Goal: Information Seeking & Learning: Understand process/instructions

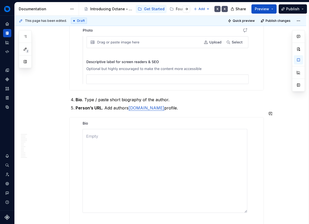
scroll to position [5800, 0]
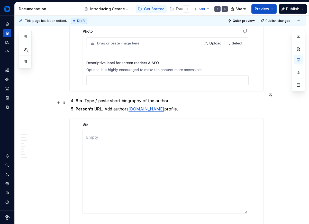
click at [134, 106] on link "[DOMAIN_NAME]" at bounding box center [146, 108] width 36 height 5
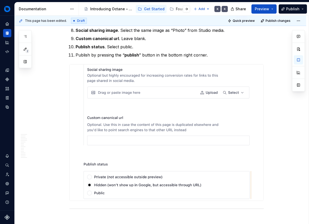
scroll to position [6257, 0]
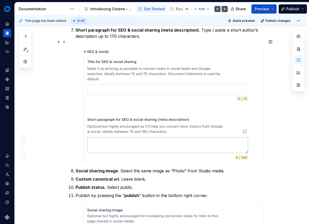
scroll to position [6109, 0]
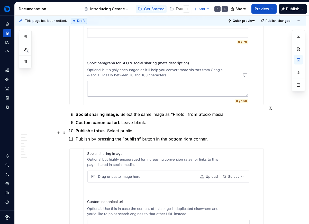
click at [112, 136] on p "Publish by pressing the “ publish ” button in the bottom right corner." at bounding box center [169, 139] width 188 height 6
click at [115, 136] on p "Publish by pressing the “ publish ” button in the bottom right corner." at bounding box center [169, 139] width 188 height 6
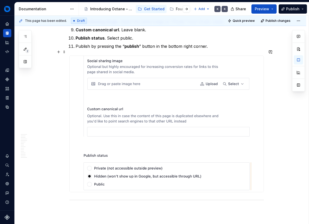
scroll to position [6259, 0]
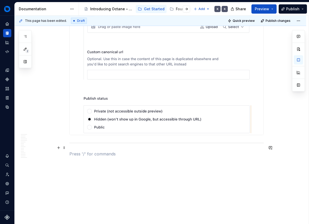
click at [86, 151] on p at bounding box center [166, 154] width 194 height 6
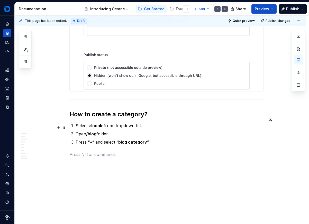
scroll to position [6303, 0]
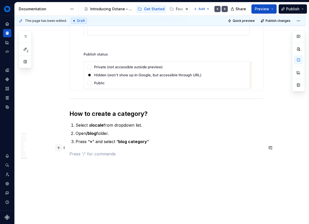
click at [58, 147] on button "button" at bounding box center [58, 147] width 7 height 7
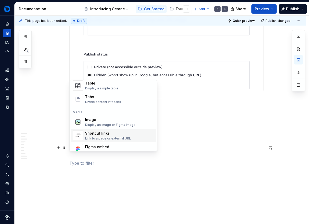
scroll to position [204, 0]
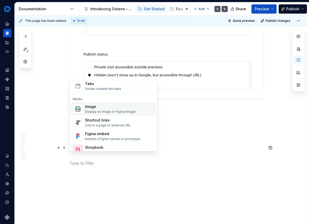
click at [112, 110] on div "Display an image or Figma image" at bounding box center [110, 112] width 50 height 4
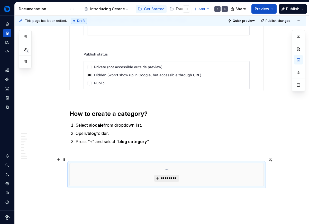
click at [162, 176] on span "*********" at bounding box center [168, 178] width 16 height 4
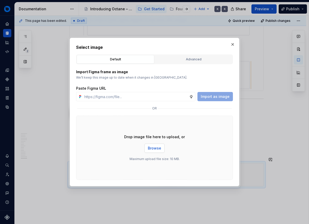
click at [150, 148] on span "Browse" at bounding box center [154, 148] width 13 height 5
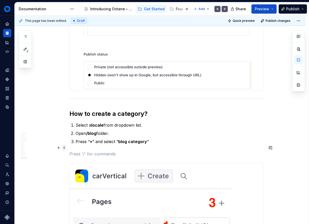
click at [64, 146] on span at bounding box center [64, 147] width 4 height 7
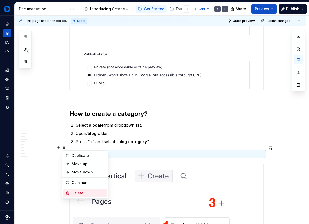
click at [82, 194] on div "Delete" at bounding box center [88, 193] width 33 height 5
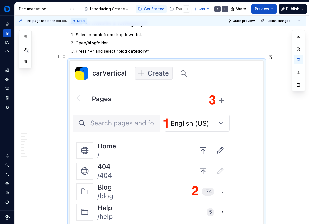
scroll to position [6324, 0]
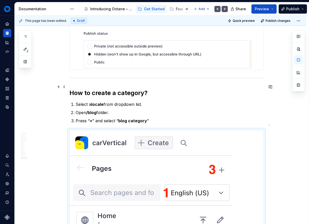
click at [158, 89] on h2 "How to create a category?" at bounding box center [166, 93] width 194 height 8
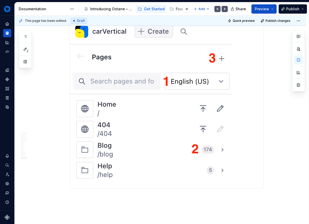
scroll to position [6467, 0]
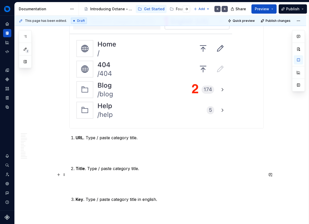
scroll to position [6508, 0]
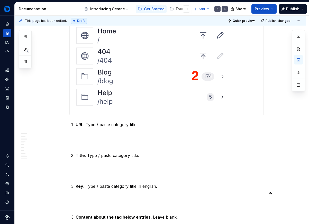
type textarea "*"
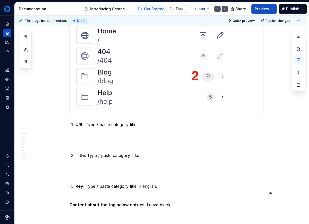
scroll to position [6511, 0]
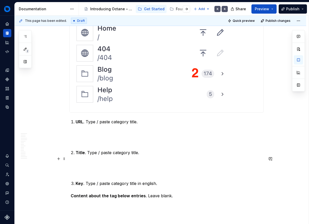
click at [87, 163] on p at bounding box center [166, 168] width 194 height 12
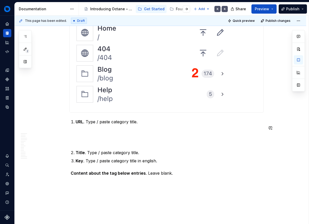
click at [82, 136] on p at bounding box center [166, 137] width 194 height 12
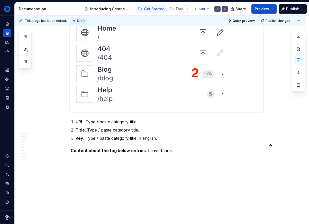
scroll to position [6508, 0]
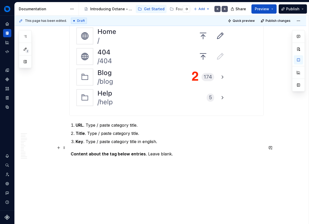
click at [68, 148] on div "This page has been edited. Draft Quick preview Publish changes For Content Edit…" at bounding box center [162, 120] width 294 height 208
click at [71, 151] on strong "Content about the tag below entries" at bounding box center [108, 153] width 75 height 5
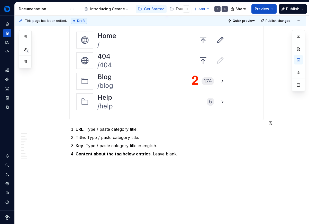
click at [60, 158] on button "button" at bounding box center [58, 159] width 7 height 7
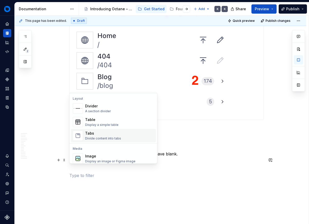
scroll to position [168, 0]
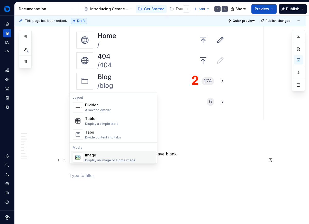
click at [93, 155] on div "Image" at bounding box center [110, 155] width 50 height 5
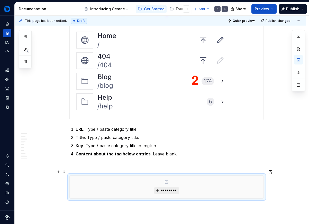
click at [168, 188] on span "*********" at bounding box center [168, 190] width 16 height 4
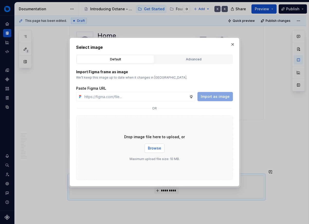
click at [156, 149] on span "Browse" at bounding box center [154, 148] width 13 height 5
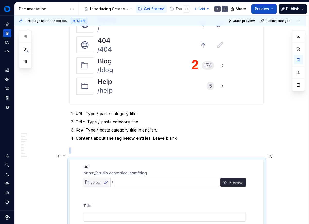
scroll to position [6520, 0]
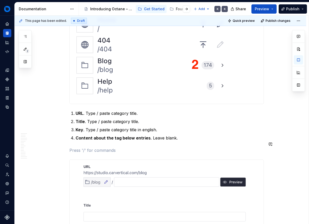
click at [63, 143] on span at bounding box center [64, 143] width 4 height 7
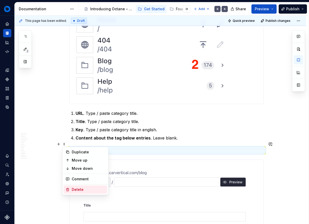
click at [76, 186] on div "Delete" at bounding box center [85, 189] width 44 height 8
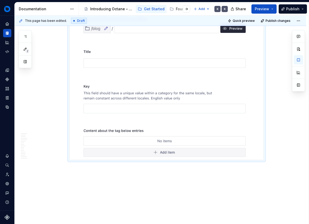
scroll to position [6662, 0]
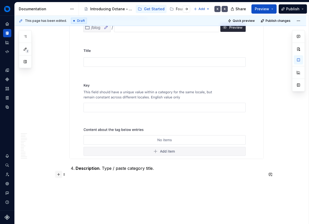
click at [57, 175] on button "button" at bounding box center [58, 174] width 7 height 7
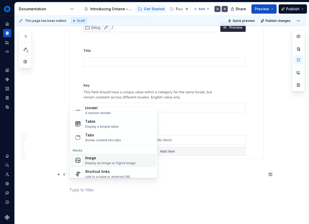
scroll to position [184, 0]
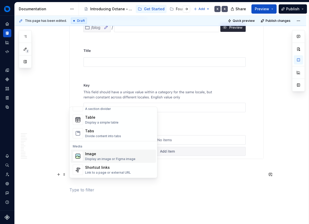
click at [99, 154] on div "Image" at bounding box center [110, 153] width 50 height 5
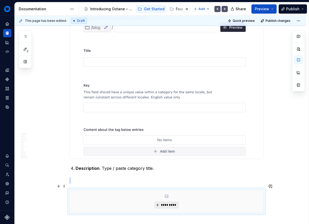
click at [164, 203] on span "*********" at bounding box center [168, 205] width 16 height 4
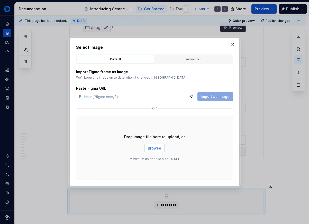
click at [151, 146] on span "Browse" at bounding box center [154, 148] width 13 height 5
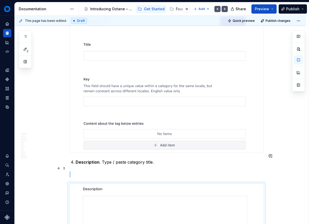
scroll to position [6701, 0]
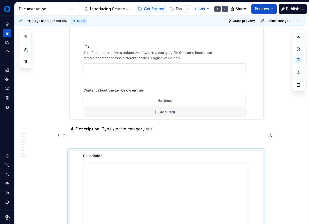
click at [99, 138] on p at bounding box center [166, 141] width 194 height 6
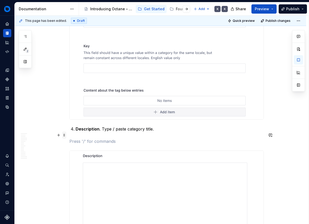
click at [63, 135] on span at bounding box center [64, 134] width 4 height 7
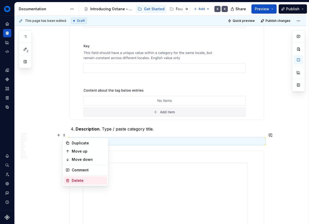
click at [73, 177] on div "Delete" at bounding box center [85, 180] width 44 height 8
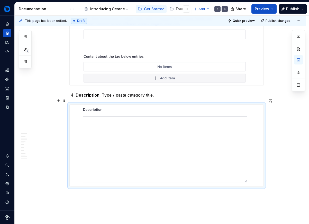
scroll to position [6736, 0]
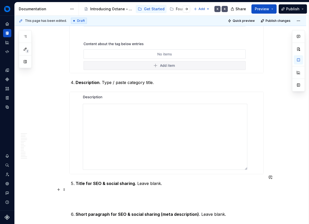
scroll to position [6753, 0]
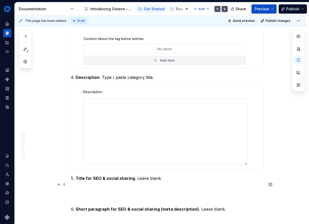
click at [106, 193] on p at bounding box center [166, 193] width 194 height 12
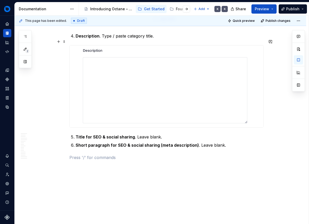
scroll to position [6798, 0]
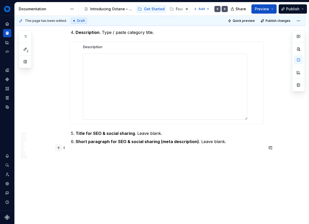
click at [60, 148] on button "button" at bounding box center [58, 147] width 7 height 7
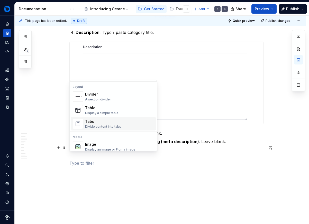
scroll to position [176, 0]
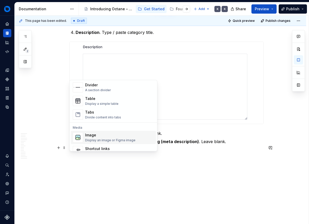
click at [98, 136] on div "Image" at bounding box center [110, 134] width 50 height 5
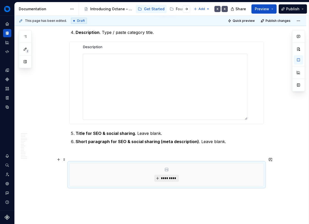
click at [163, 176] on span "*********" at bounding box center [168, 178] width 16 height 4
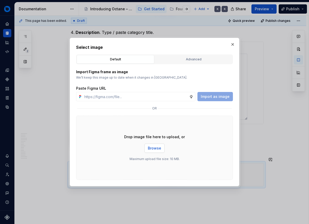
click at [153, 151] on button "Browse" at bounding box center [154, 148] width 20 height 9
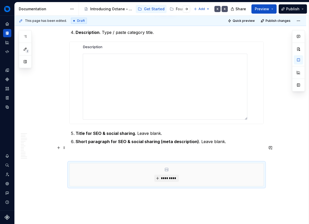
click at [89, 151] on p at bounding box center [166, 154] width 194 height 6
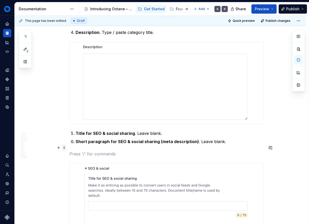
click at [65, 148] on span at bounding box center [64, 147] width 4 height 7
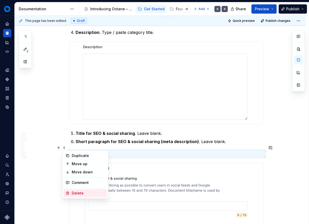
click at [73, 191] on div "Delete" at bounding box center [88, 193] width 33 height 5
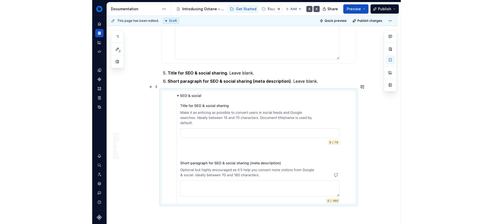
scroll to position [6859, 0]
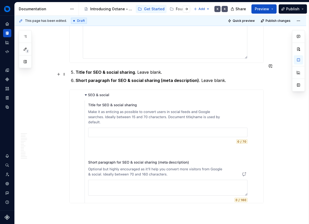
click at [211, 77] on p "Short paragraph for SEO & social sharing (meta description) . Leave blank." at bounding box center [169, 80] width 188 height 6
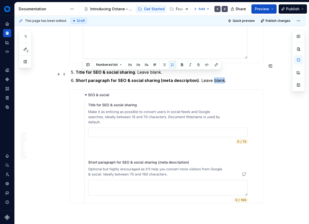
click at [211, 77] on p "Short paragraph for SEO & social sharing (meta description) . Leave blank." at bounding box center [169, 80] width 188 height 6
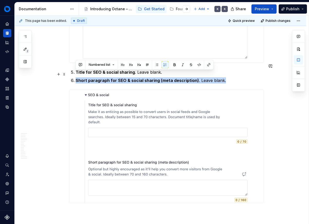
click at [200, 77] on p "Short paragraph for SEO & social sharing (meta description) . Leave blank." at bounding box center [169, 80] width 188 height 6
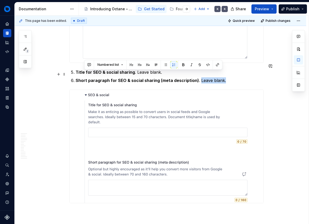
drag, startPoint x: 197, startPoint y: 74, endPoint x: 221, endPoint y: 74, distance: 23.6
click at [221, 77] on p "Short paragraph for SEO & social sharing (meta description) . Leave blank." at bounding box center [169, 80] width 188 height 6
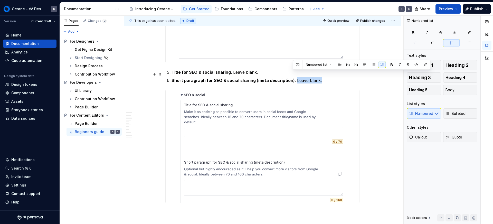
click at [308, 77] on p "Short paragraph for SEO & social sharing (meta description) . Leave blank." at bounding box center [266, 80] width 188 height 6
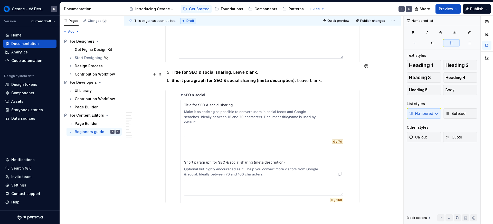
click at [308, 77] on p "Short paragraph for SEO & social sharing (meta description) . Leave blank." at bounding box center [266, 80] width 188 height 6
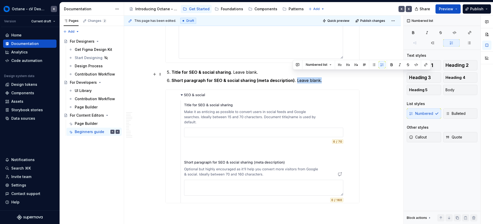
drag, startPoint x: 318, startPoint y: 75, endPoint x: 293, endPoint y: 75, distance: 24.4
click at [293, 77] on p "Short paragraph for SEO & social sharing (meta description) . Leave blank." at bounding box center [266, 80] width 188 height 6
click at [308, 138] on button "Callout" at bounding box center [424, 137] width 34 height 10
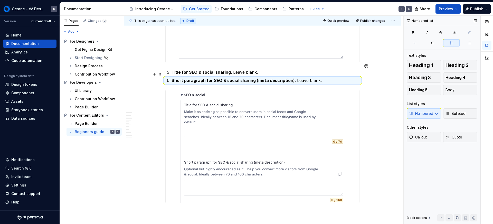
click at [293, 69] on ol "Title for SEO & social sharing . Leave blank. Short paragraph for SEO & social …" at bounding box center [266, 76] width 188 height 14
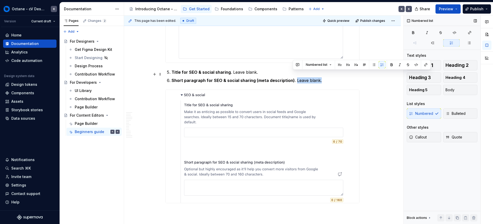
drag, startPoint x: 293, startPoint y: 73, endPoint x: 317, endPoint y: 75, distance: 24.5
click at [308, 77] on p "Short paragraph for SEO & social sharing (meta description) . Leave blank." at bounding box center [266, 80] width 188 height 6
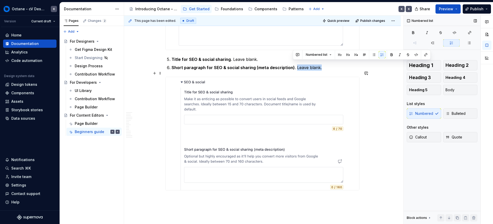
scroll to position [6872, 0]
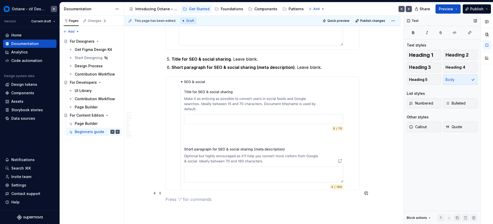
click at [187, 196] on p at bounding box center [262, 199] width 194 height 6
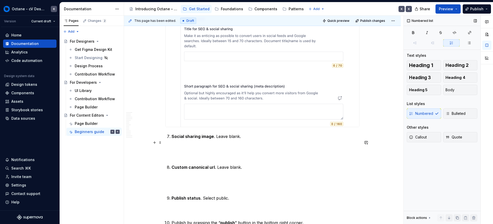
scroll to position [6940, 0]
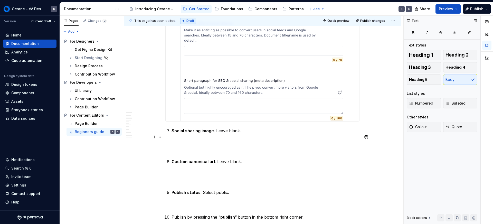
click at [209, 146] on p at bounding box center [262, 146] width 194 height 12
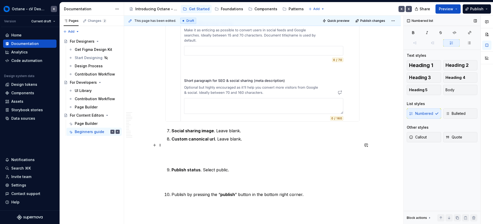
click at [175, 154] on p at bounding box center [262, 154] width 194 height 12
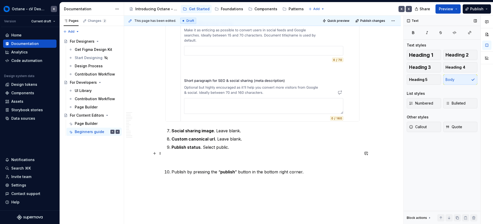
click at [174, 156] on p at bounding box center [262, 159] width 194 height 6
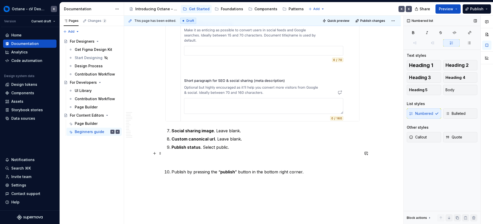
click at [173, 156] on p at bounding box center [262, 159] width 194 height 6
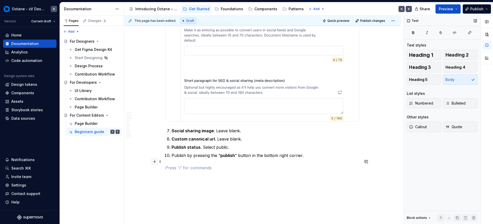
click at [151, 162] on button "button" at bounding box center [154, 161] width 7 height 7
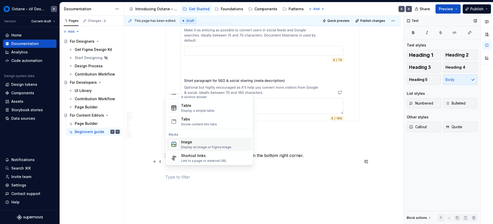
scroll to position [201, 0]
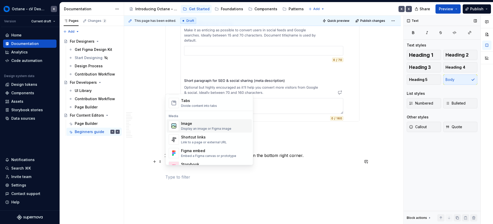
click at [194, 124] on div "Image" at bounding box center [206, 123] width 50 height 5
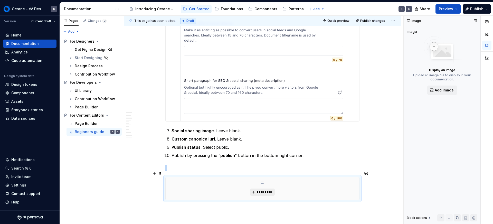
click at [263, 190] on span "*********" at bounding box center [265, 192] width 16 height 4
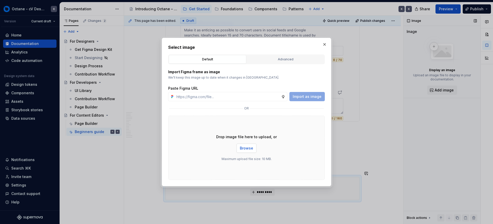
click at [243, 148] on span "Browse" at bounding box center [246, 148] width 13 height 5
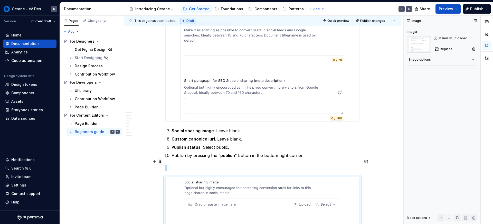
click at [161, 162] on span at bounding box center [160, 161] width 4 height 7
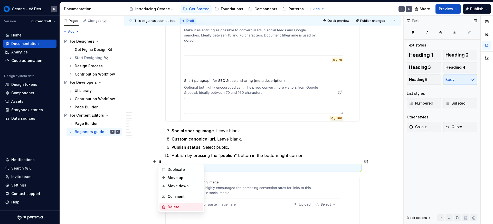
click at [189, 206] on div "Delete" at bounding box center [184, 206] width 33 height 5
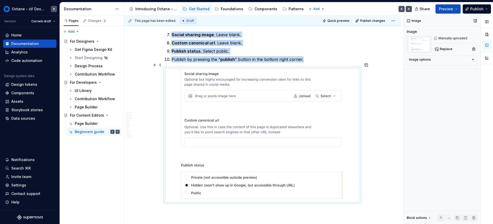
scroll to position [7081, 0]
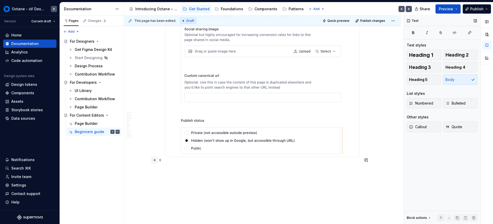
click at [156, 160] on button "button" at bounding box center [154, 159] width 7 height 7
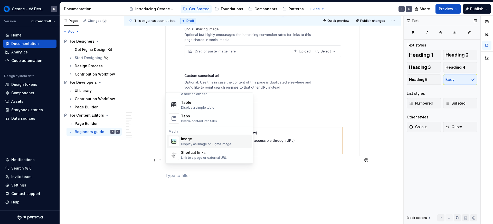
scroll to position [183, 0]
click at [204, 94] on div "A section divider" at bounding box center [194, 95] width 26 height 4
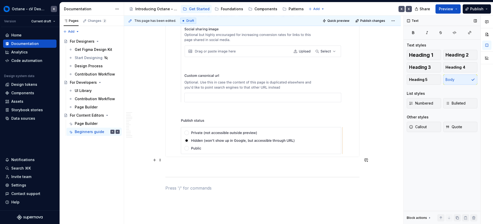
click at [174, 163] on p at bounding box center [262, 166] width 194 height 6
click at [162, 159] on span at bounding box center [160, 159] width 4 height 7
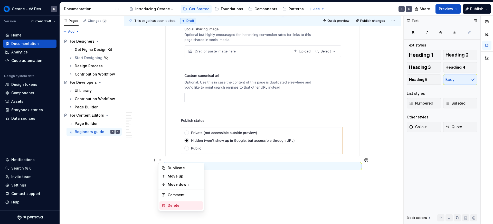
click at [175, 204] on div "Delete" at bounding box center [184, 205] width 33 height 5
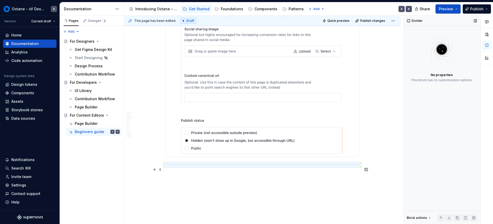
click at [189, 173] on p at bounding box center [262, 176] width 194 height 6
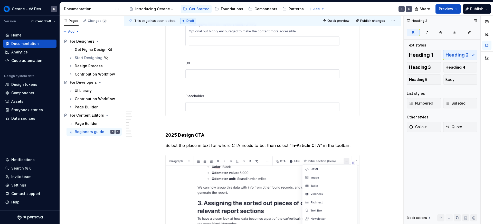
scroll to position [2763, 0]
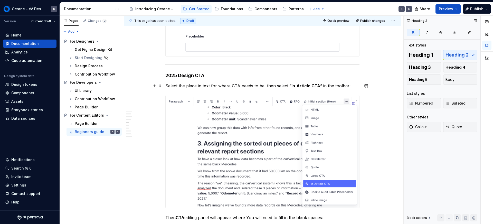
click at [207, 85] on p "Select the place in text for where CTA needs to be, then select “ In-Article CT…" at bounding box center [262, 86] width 194 height 6
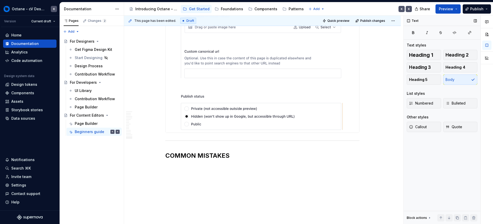
scroll to position [7108, 0]
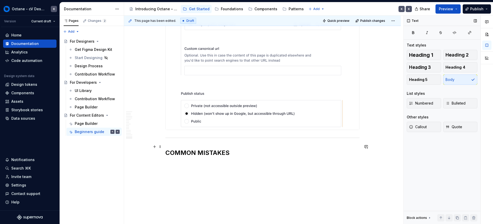
click at [215, 149] on strong "COMMON MISTAKES" at bounding box center [197, 152] width 64 height 7
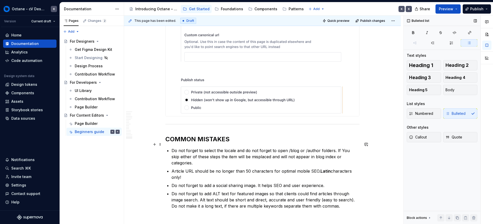
scroll to position [7122, 0]
click at [288, 147] on p "Do not forget to select the locale and do not forget to open /blog or /author f…" at bounding box center [266, 156] width 188 height 18
drag, startPoint x: 290, startPoint y: 143, endPoint x: 297, endPoint y: 143, distance: 6.9
click at [297, 147] on p "Do not forget to select the locale and do not forget to open /blog or /author f…" at bounding box center [266, 156] width 188 height 18
click at [287, 147] on p "Do not forget to select the locale and do not forget to open /blog or /author f…" at bounding box center [266, 156] width 188 height 18
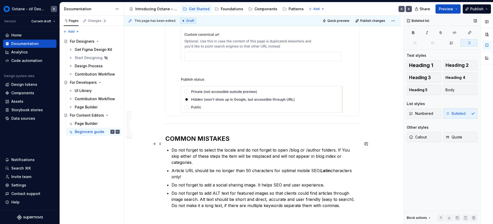
drag, startPoint x: 286, startPoint y: 144, endPoint x: 292, endPoint y: 144, distance: 6.2
click at [292, 147] on p "Do not forget to select the locale and do not forget to open /blog or /author f…" at bounding box center [266, 156] width 188 height 18
drag, startPoint x: 286, startPoint y: 143, endPoint x: 296, endPoint y: 144, distance: 9.8
click at [296, 147] on p "Do not forget to select the locale and do not forget to open /blog or /author f…" at bounding box center [266, 156] width 188 height 18
drag, startPoint x: 303, startPoint y: 144, endPoint x: 317, endPoint y: 144, distance: 13.1
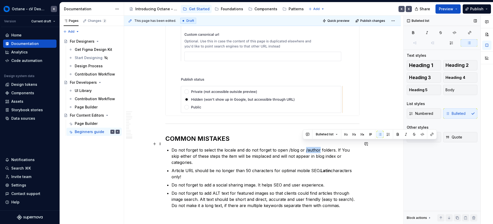
click at [308, 147] on p "Do not forget to select the locale and do not forget to open /blog or /author f…" at bounding box center [266, 156] width 188 height 18
click at [308, 136] on button "button" at bounding box center [397, 134] width 7 height 7
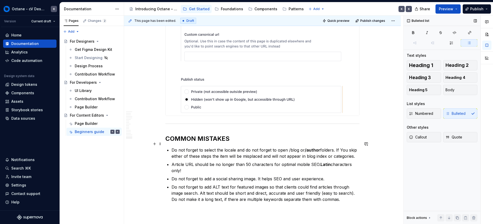
click at [288, 147] on p "Do not forget to select the locale and do not forget to open /blog or /author f…" at bounding box center [266, 153] width 188 height 12
drag, startPoint x: 287, startPoint y: 144, endPoint x: 296, endPoint y: 143, distance: 9.8
click at [296, 147] on p "Do not forget to select the locale and do not forget to open /blog or /author f…" at bounding box center [266, 153] width 188 height 12
click at [308, 133] on button "button" at bounding box center [381, 134] width 7 height 7
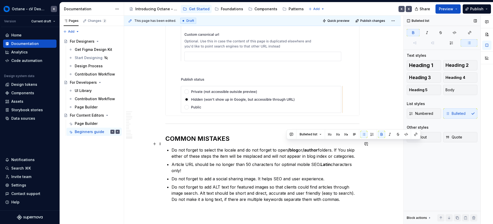
click at [229, 147] on p "Do not forget to select the locale and do not forget to open /blog or /author f…" at bounding box center [266, 153] width 188 height 12
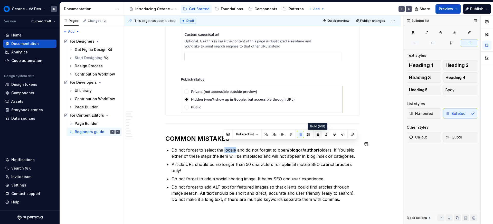
click at [308, 133] on button "button" at bounding box center [318, 134] width 7 height 7
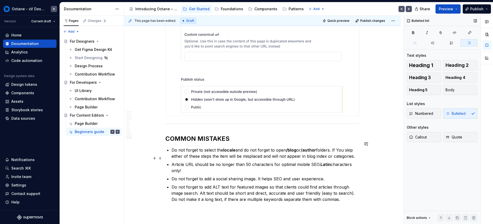
click at [308, 161] on p "Article URL should be no longer than 50 characters for optimal mobile SEO. Lati…" at bounding box center [266, 167] width 188 height 12
drag, startPoint x: 330, startPoint y: 158, endPoint x: 211, endPoint y: 165, distance: 119.1
click at [211, 165] on p "Article URL should be no longer than 50 characters for optimal mobile SEO. Lati…" at bounding box center [266, 167] width 188 height 12
drag, startPoint x: 274, startPoint y: 147, endPoint x: 275, endPoint y: 150, distance: 2.6
click at [274, 147] on button "button" at bounding box center [276, 148] width 7 height 7
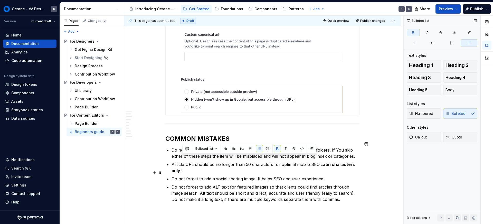
click at [262, 176] on p "Do not forget to add a social sharing image. It helps SEO and user experience." at bounding box center [266, 179] width 188 height 6
click at [239, 186] on p "Do not forget to add ALT text for featured images so that clients could find ar…" at bounding box center [266, 193] width 188 height 18
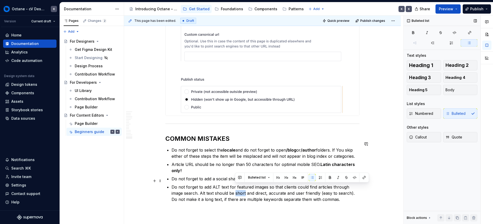
click at [239, 186] on p "Do not forget to add ALT text for featured images so that clients could find ar…" at bounding box center [266, 193] width 188 height 18
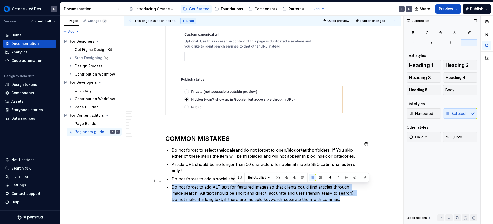
click at [238, 186] on p "Do not forget to add ALT text for featured images so that clients could find ar…" at bounding box center [266, 193] width 188 height 18
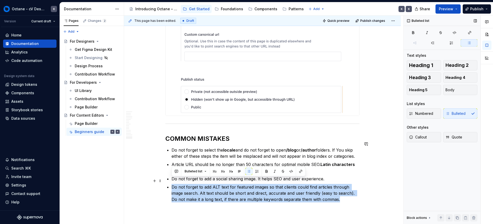
click at [239, 187] on p "Do not forget to add ALT text for featured images so that clients could find ar…" at bounding box center [266, 193] width 188 height 18
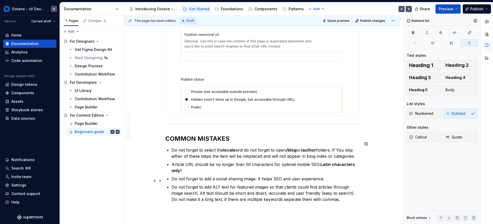
click at [240, 187] on p "Do not forget to add ALT text for featured images so that clients could find ar…" at bounding box center [266, 193] width 188 height 18
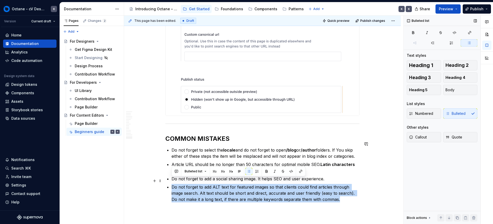
click at [244, 185] on p "Do not forget to add ALT text for featured images so that clients could find ar…" at bounding box center [266, 193] width 188 height 18
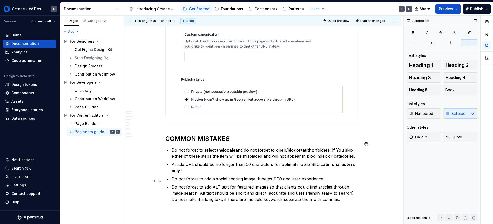
click at [242, 186] on p "Do not forget to add ALT text for featured images so that clients could find ar…" at bounding box center [266, 193] width 188 height 18
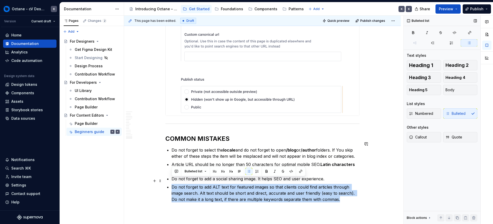
click at [254, 186] on p "Do not forget to add ALT text for featured images so that clients could find ar…" at bounding box center [266, 193] width 188 height 18
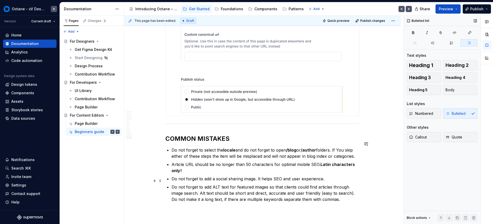
click at [242, 186] on p "Do not forget to add ALT text for featured images so that clients could find ar…" at bounding box center [266, 193] width 188 height 18
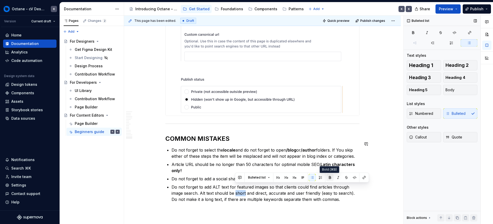
click at [308, 176] on button "button" at bounding box center [329, 177] width 7 height 7
click at [259, 187] on p "Do not forget to add ALT text for featured images so that clients could find ar…" at bounding box center [266, 193] width 188 height 18
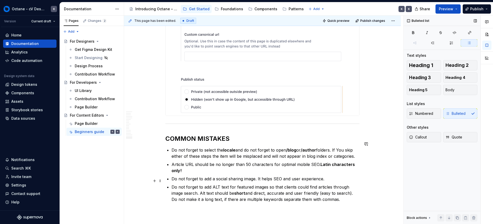
click at [259, 187] on p "Do not forget to add ALT text for featured images so that clients could find ar…" at bounding box center [266, 193] width 188 height 18
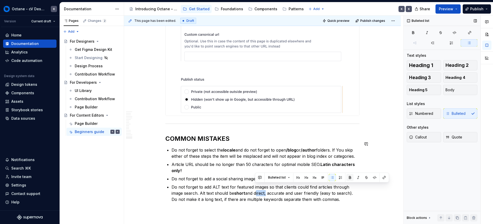
click at [308, 177] on button "button" at bounding box center [349, 177] width 7 height 7
click at [273, 186] on p "Do not forget to add ALT text for featured images so that clients could find ar…" at bounding box center [266, 193] width 188 height 18
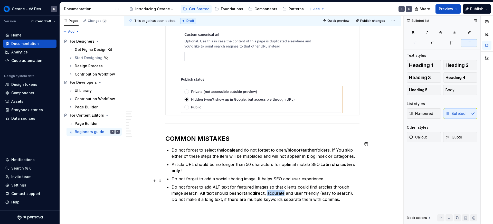
click at [273, 186] on p "Do not forget to add ALT text for featured images so that clients could find ar…" at bounding box center [266, 193] width 188 height 18
click at [308, 177] on button "button" at bounding box center [363, 177] width 7 height 7
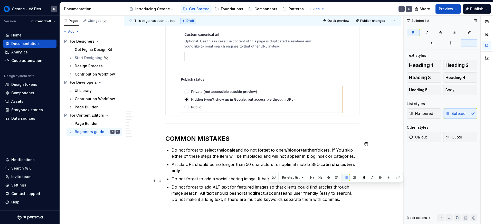
click at [308, 188] on p "Do not forget to add ALT text for featured images so that clients could find ar…" at bounding box center [266, 193] width 188 height 18
click at [308, 178] on button "button" at bounding box center [400, 177] width 7 height 7
click at [273, 184] on p "Do not forget to add ALT text for featured images so that clients could find ar…" at bounding box center [266, 193] width 188 height 18
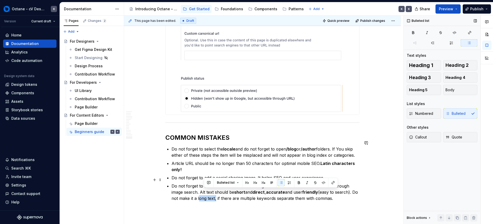
drag, startPoint x: 204, startPoint y: 192, endPoint x: 221, endPoint y: 192, distance: 16.7
click at [221, 192] on p "Do not forget to add ALT text for featured images so that clients could find ar…" at bounding box center [266, 192] width 188 height 18
click at [298, 182] on button "button" at bounding box center [298, 182] width 7 height 7
click at [308, 193] on p "Do not forget to add ALT text for featured images so that clients could find ar…" at bounding box center [266, 192] width 188 height 18
click at [308, 194] on p "Do not forget to add ALT text for featured images so that clients could find ar…" at bounding box center [266, 192] width 188 height 18
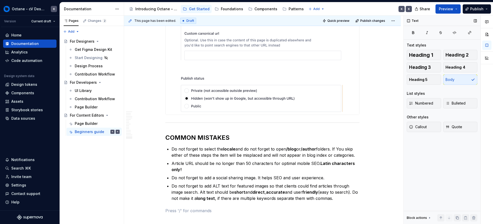
scroll to position [7141, 0]
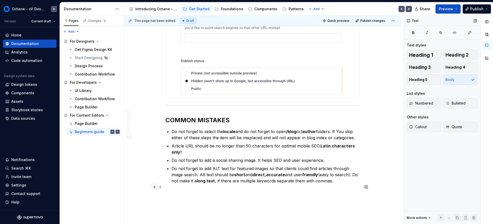
click at [155, 188] on button "button" at bounding box center [154, 186] width 7 height 7
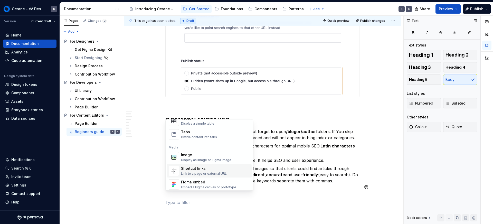
scroll to position [213, 0]
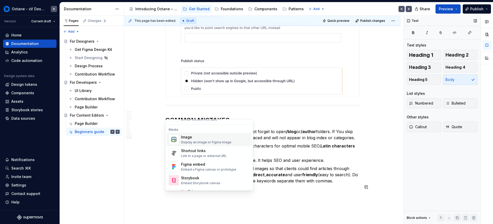
click at [201, 136] on div "Image" at bounding box center [206, 137] width 50 height 5
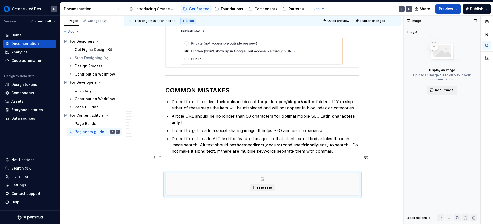
scroll to position [7209, 0]
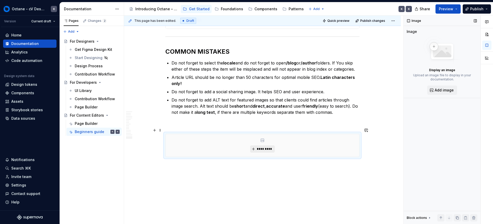
click at [265, 147] on span "*********" at bounding box center [265, 149] width 16 height 4
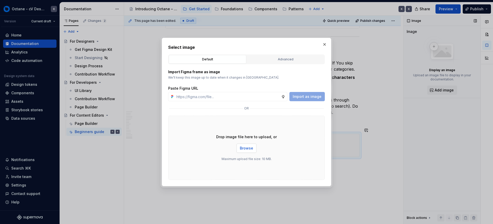
click at [241, 147] on span "Browse" at bounding box center [246, 148] width 13 height 5
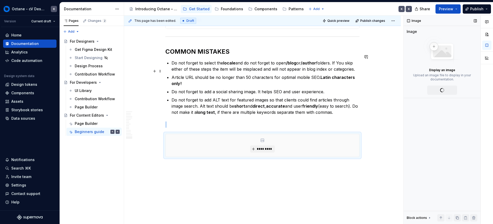
scroll to position [7191, 0]
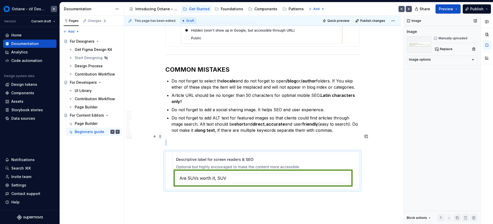
click at [161, 135] on span at bounding box center [160, 136] width 4 height 7
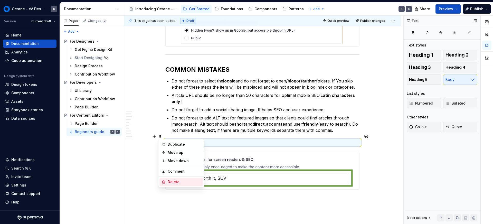
click at [170, 180] on div "Delete" at bounding box center [184, 181] width 33 height 5
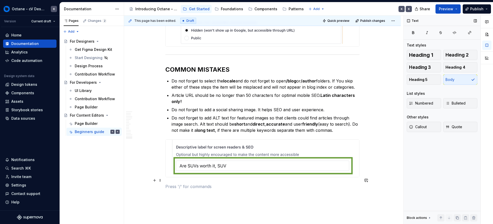
click at [182, 183] on p at bounding box center [262, 186] width 194 height 6
click at [155, 181] on button "button" at bounding box center [154, 180] width 7 height 7
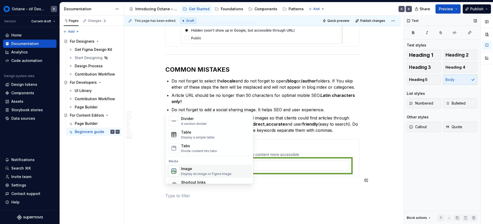
scroll to position [176, 0]
click at [189, 165] on div "Image" at bounding box center [206, 167] width 50 height 5
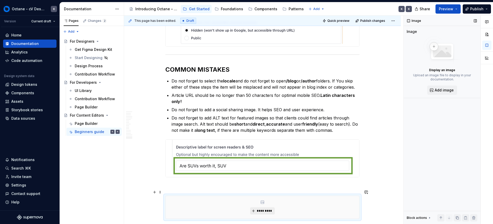
click at [268, 209] on span "*********" at bounding box center [265, 211] width 16 height 4
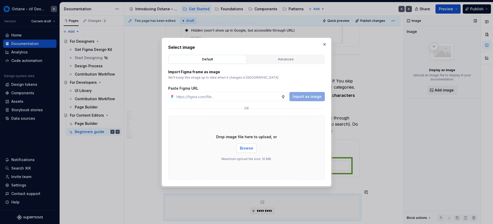
click at [250, 145] on button "Browse" at bounding box center [246, 148] width 20 height 9
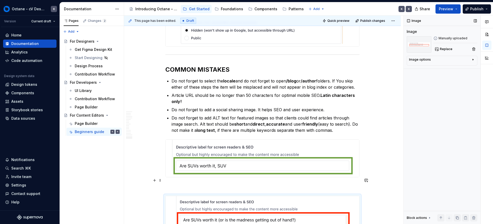
click at [178, 183] on p at bounding box center [262, 186] width 194 height 6
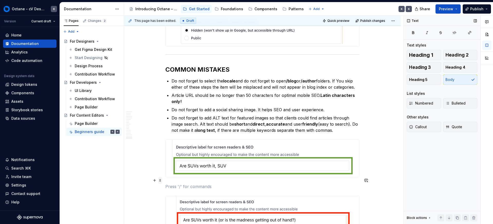
click at [158, 179] on span at bounding box center [160, 180] width 4 height 7
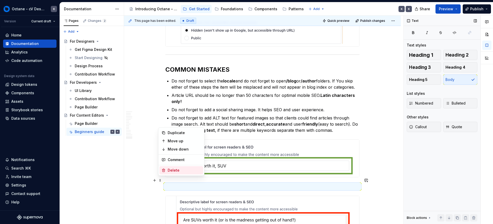
click at [169, 173] on div "Delete" at bounding box center [181, 170] width 44 height 8
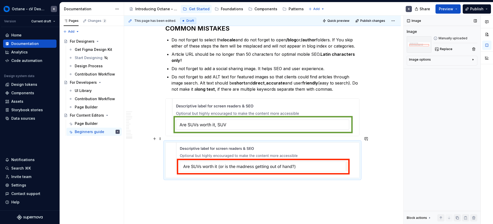
scroll to position [7242, 0]
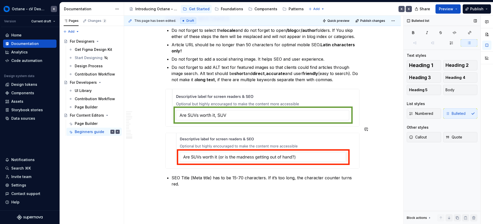
scroll to position [7243, 0]
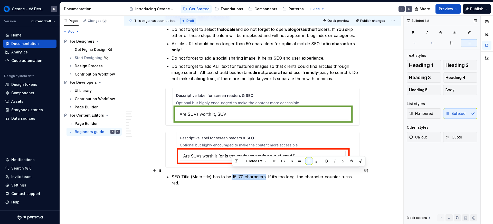
drag, startPoint x: 232, startPoint y: 170, endPoint x: 264, endPoint y: 171, distance: 32.1
click at [264, 174] on p "SEO Title (Meta title) has to be 15-70 characters. If it’s too long, the charac…" at bounding box center [266, 180] width 188 height 12
click at [308, 160] on button "button" at bounding box center [326, 160] width 7 height 7
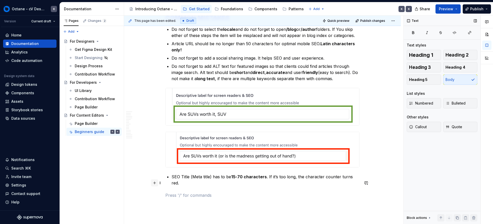
click at [156, 184] on button "button" at bounding box center [154, 182] width 7 height 7
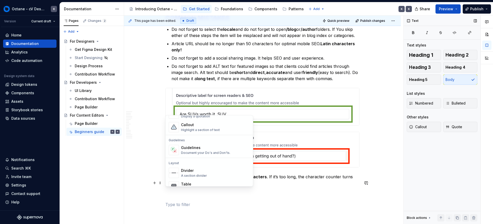
scroll to position [182, 0]
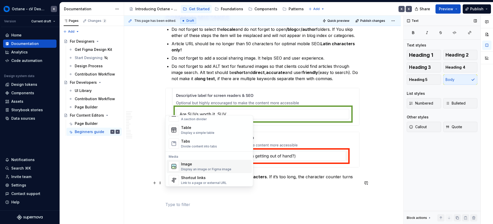
click at [189, 165] on div "Image" at bounding box center [206, 164] width 50 height 5
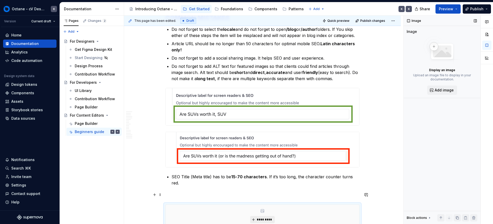
click at [267, 217] on span "*********" at bounding box center [265, 219] width 16 height 4
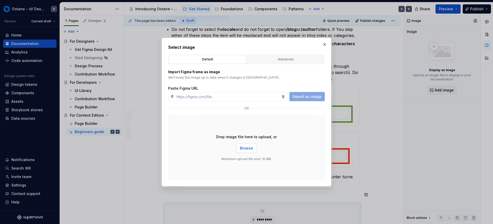
click at [249, 150] on span "Browse" at bounding box center [246, 148] width 13 height 5
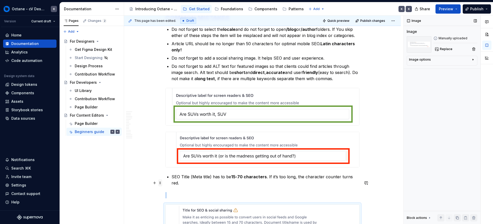
click at [159, 182] on span at bounding box center [160, 182] width 4 height 7
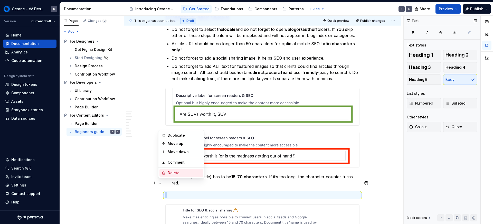
click at [172, 171] on div "Delete" at bounding box center [184, 172] width 33 height 5
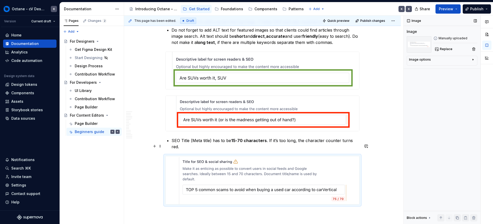
scroll to position [7288, 0]
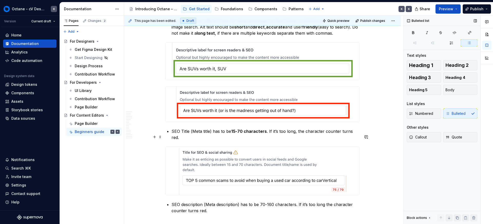
click at [272, 185] on div at bounding box center [262, 171] width 194 height 49
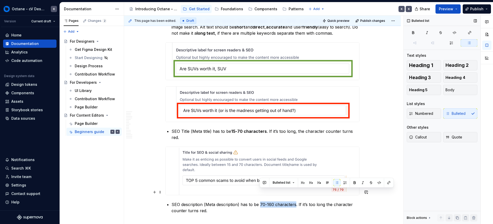
drag, startPoint x: 262, startPoint y: 193, endPoint x: 295, endPoint y: 194, distance: 33.1
click at [295, 201] on p "SEO description (Meta description) has to be 70-160 characters. If it’s too lon…" at bounding box center [266, 207] width 188 height 12
click at [308, 181] on button "button" at bounding box center [354, 182] width 7 height 7
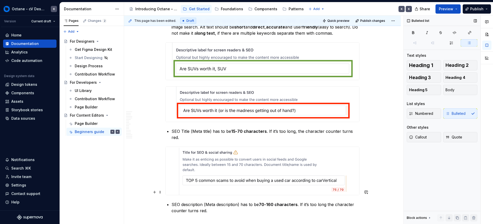
click at [292, 201] on p "SEO description (Meta description) has to be 70-160 characters . If it’s too lo…" at bounding box center [266, 207] width 188 height 12
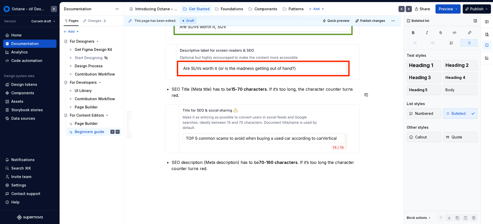
scroll to position [7339, 0]
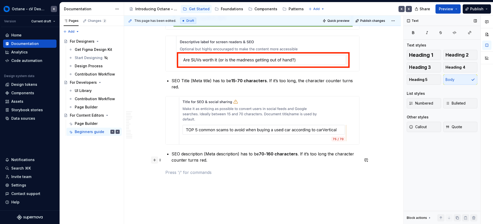
click at [154, 160] on button "button" at bounding box center [154, 159] width 7 height 7
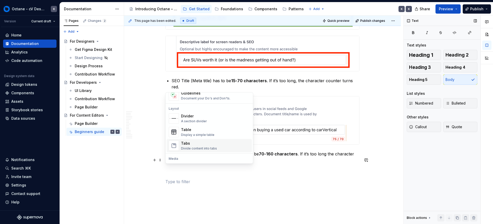
scroll to position [162, 0]
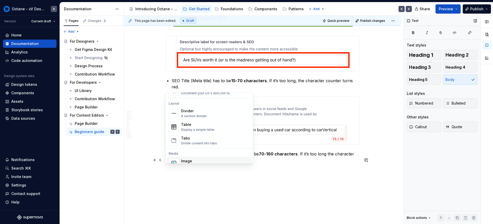
click at [188, 157] on span "Image Display an image or Figma image" at bounding box center [209, 163] width 85 height 13
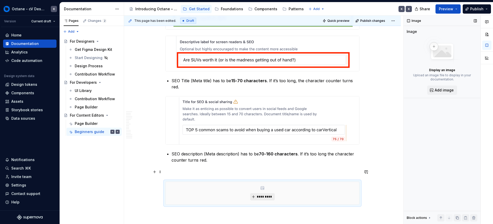
click at [255, 193] on button "*********" at bounding box center [262, 196] width 24 height 7
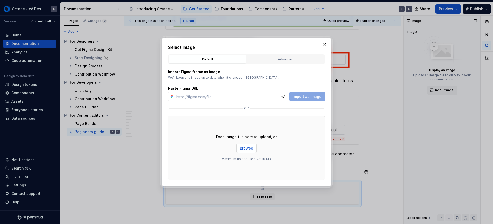
click at [247, 147] on span "Browse" at bounding box center [246, 148] width 13 height 5
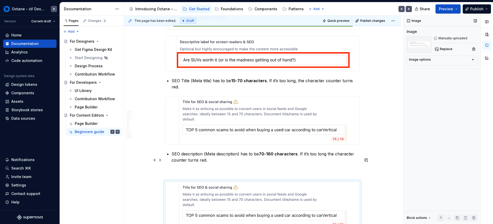
click at [182, 169] on p at bounding box center [262, 172] width 194 height 6
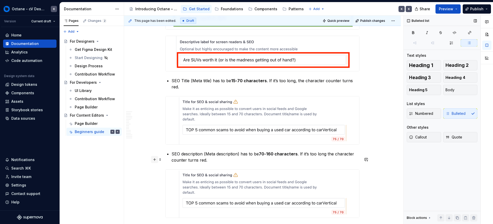
click at [155, 160] on button "button" at bounding box center [154, 159] width 7 height 7
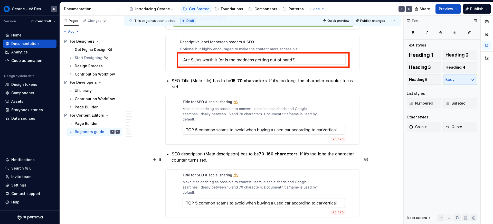
click at [224, 182] on img at bounding box center [263, 193] width 194 height 48
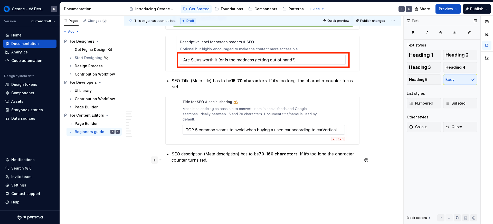
click at [156, 159] on button "button" at bounding box center [154, 159] width 7 height 7
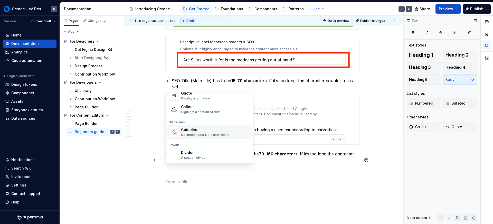
scroll to position [167, 0]
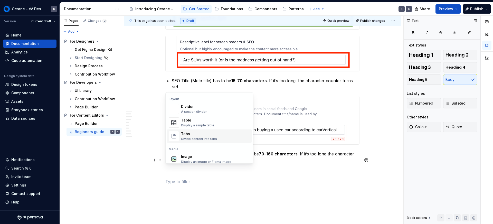
click at [193, 156] on div "Image" at bounding box center [206, 156] width 50 height 5
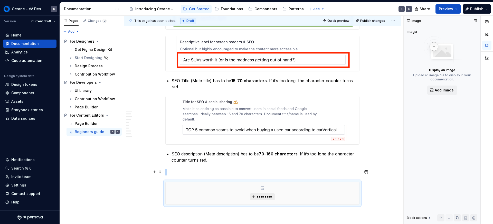
click at [268, 195] on span "*********" at bounding box center [265, 197] width 16 height 4
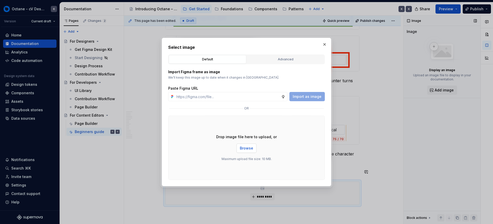
click at [251, 146] on span "Browse" at bounding box center [246, 148] width 13 height 5
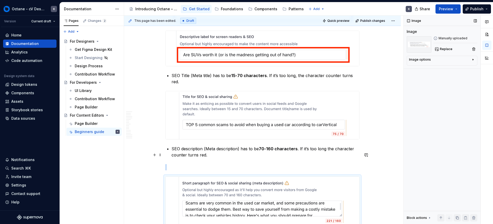
scroll to position [7352, 0]
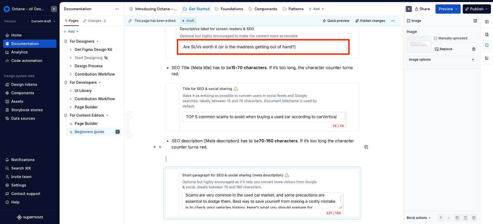
click at [185, 156] on p at bounding box center [262, 159] width 194 height 6
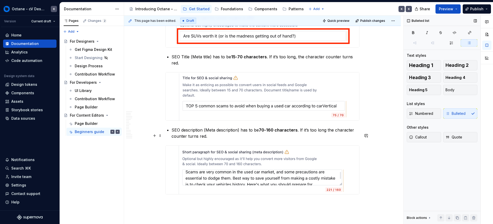
scroll to position [7368, 0]
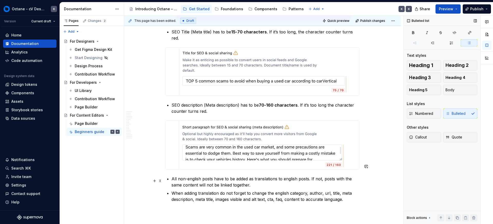
scroll to position [7394, 0]
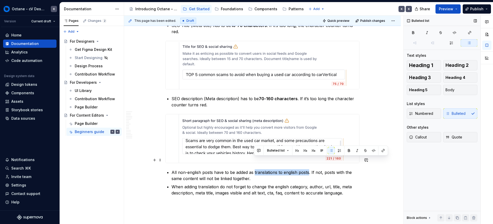
drag, startPoint x: 254, startPoint y: 159, endPoint x: 307, endPoint y: 159, distance: 53.7
click at [307, 169] on p "All non-english posts have to be added as translations to english posts. If not…" at bounding box center [266, 175] width 188 height 12
click at [294, 169] on p "All non-english posts have to be added as translations to english posts. If not…" at bounding box center [266, 175] width 188 height 12
drag, startPoint x: 255, startPoint y: 159, endPoint x: 297, endPoint y: 161, distance: 41.1
click at [297, 169] on p "All non-english posts have to be added as translations to english posts. If not…" at bounding box center [266, 175] width 188 height 12
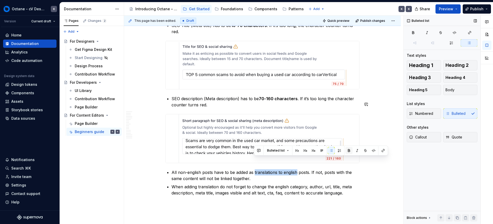
click at [308, 149] on button "button" at bounding box center [348, 150] width 7 height 7
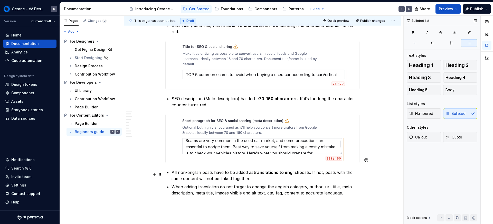
click at [297, 184] on p "When adding translation do not forget to change the english category, author, u…" at bounding box center [266, 190] width 188 height 12
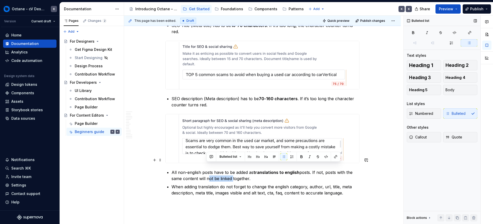
drag, startPoint x: 206, startPoint y: 167, endPoint x: 231, endPoint y: 167, distance: 24.9
click at [231, 169] on p "All non-english posts have to be added as translations to english posts. If not…" at bounding box center [266, 175] width 188 height 12
click at [299, 154] on button "button" at bounding box center [301, 156] width 7 height 7
click at [278, 171] on ul "All non-english posts have to be added as translations to english posts. If not…" at bounding box center [266, 182] width 188 height 27
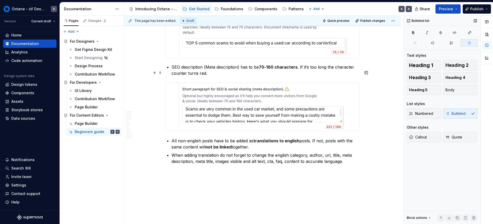
scroll to position [7427, 0]
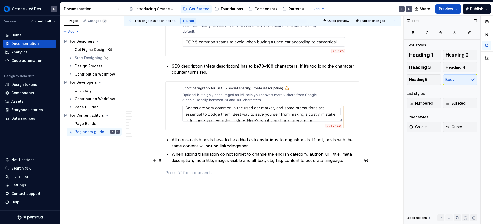
click at [193, 169] on p at bounding box center [262, 172] width 194 height 6
type textarea "*"
